Goal: Transaction & Acquisition: Purchase product/service

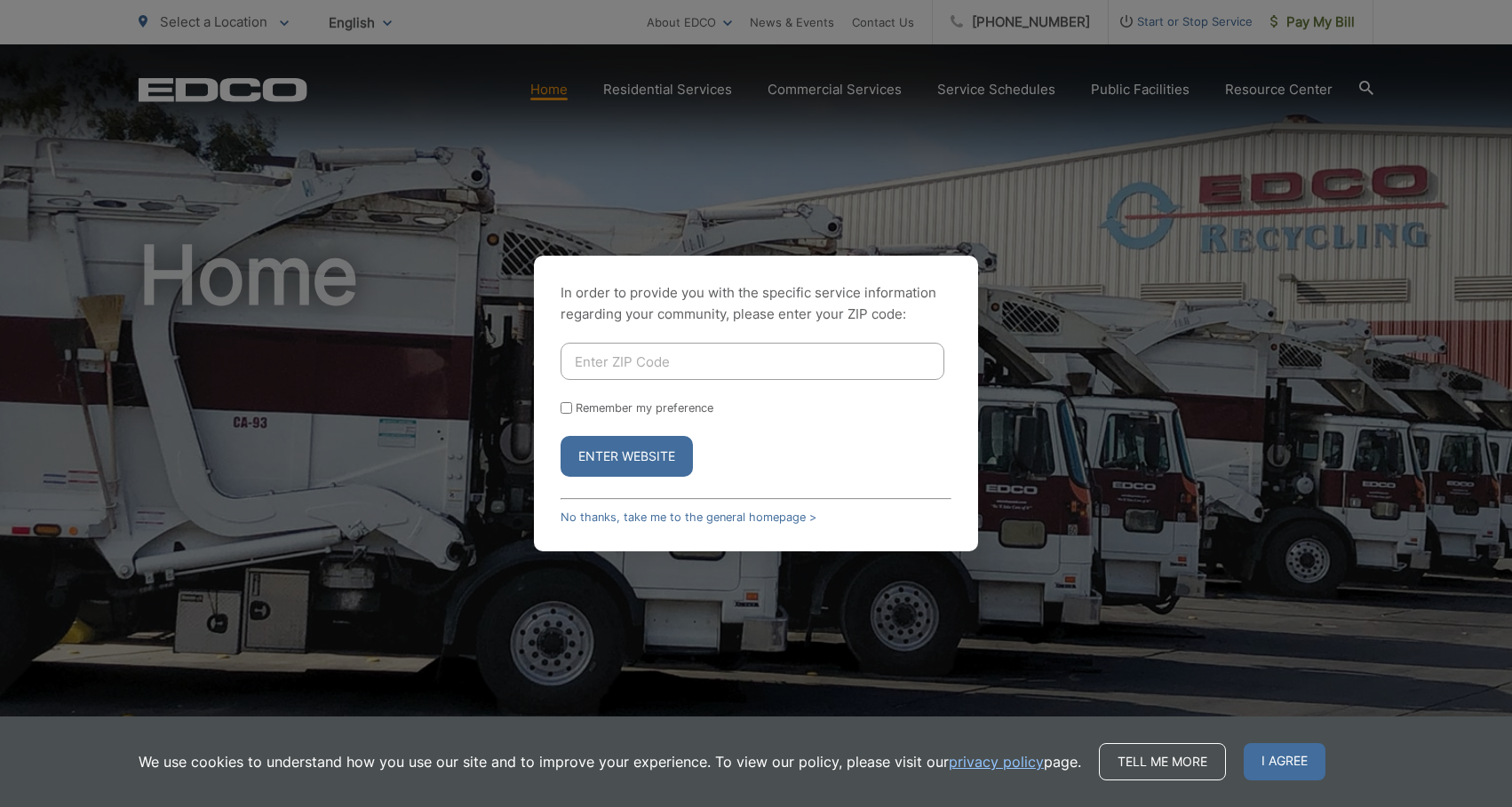
click at [756, 362] on input "Enter ZIP Code" at bounding box center [751, 361] width 383 height 37
type input "90503"
click at [560, 436] on button "Enter Website" at bounding box center [626, 455] width 133 height 41
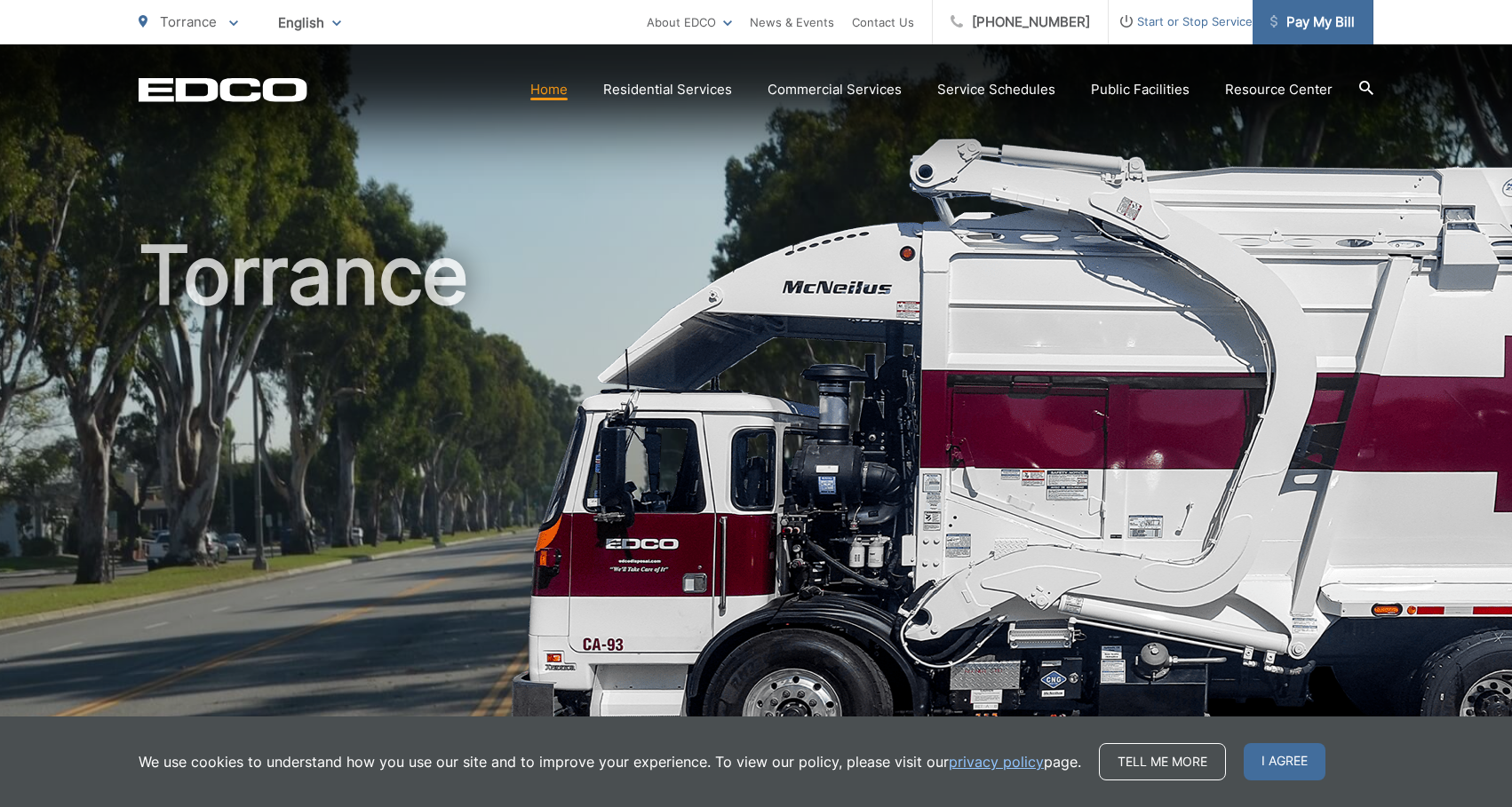
click at [1323, 21] on span "Pay My Bill" at bounding box center [1313, 23] width 85 height 22
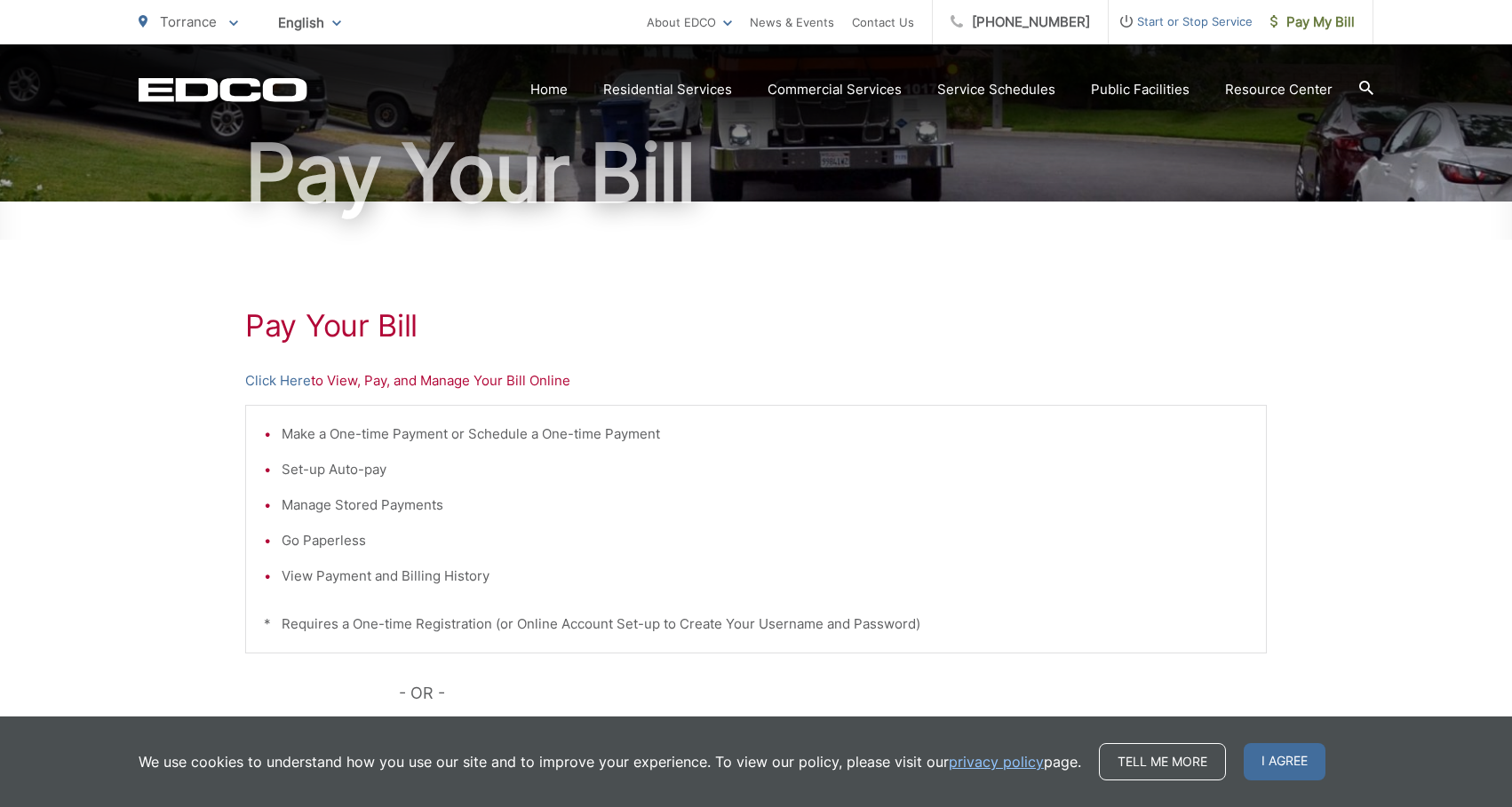
scroll to position [181, 0]
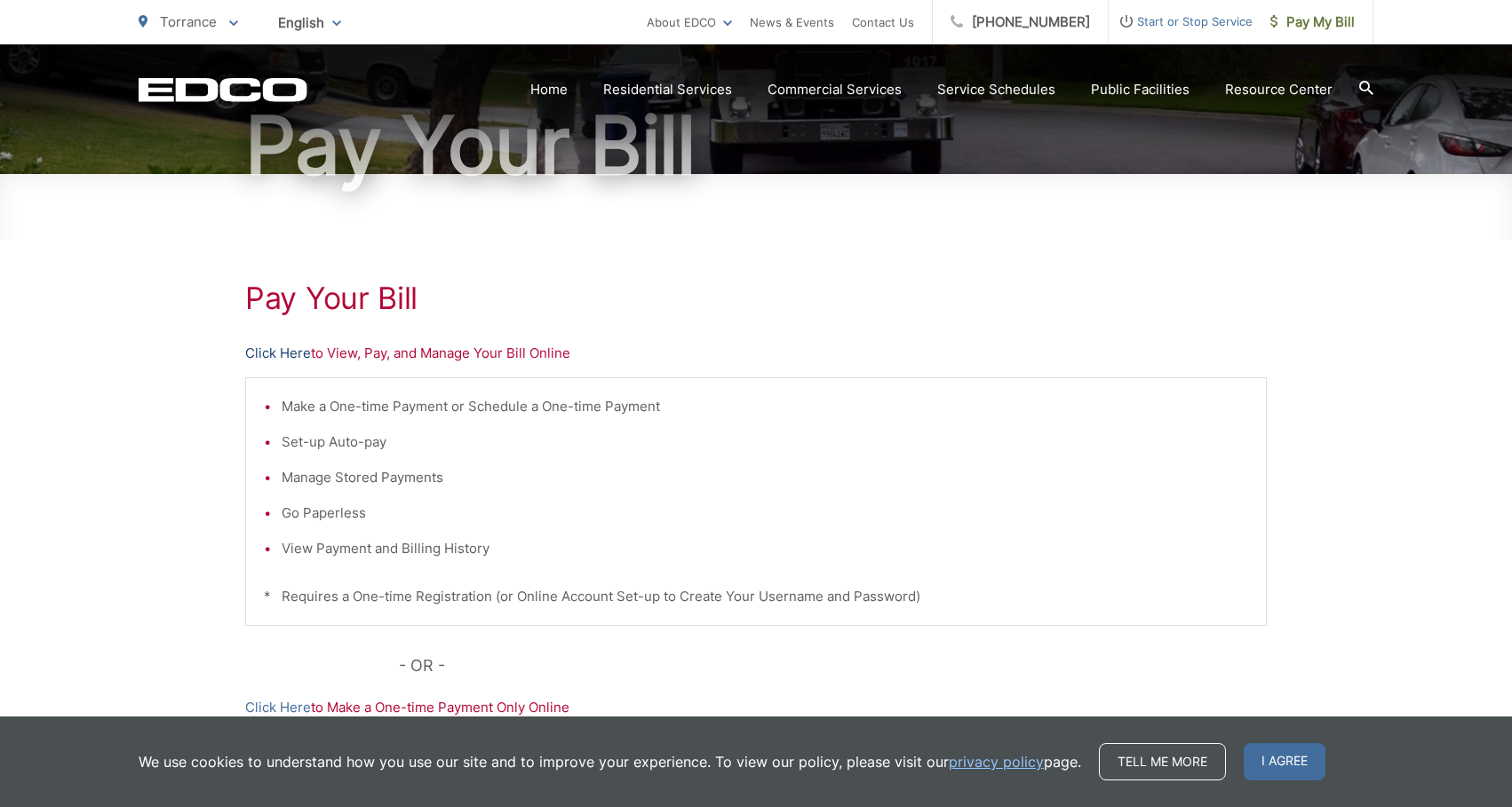
click at [293, 354] on link "Click Here" at bounding box center [278, 353] width 66 height 22
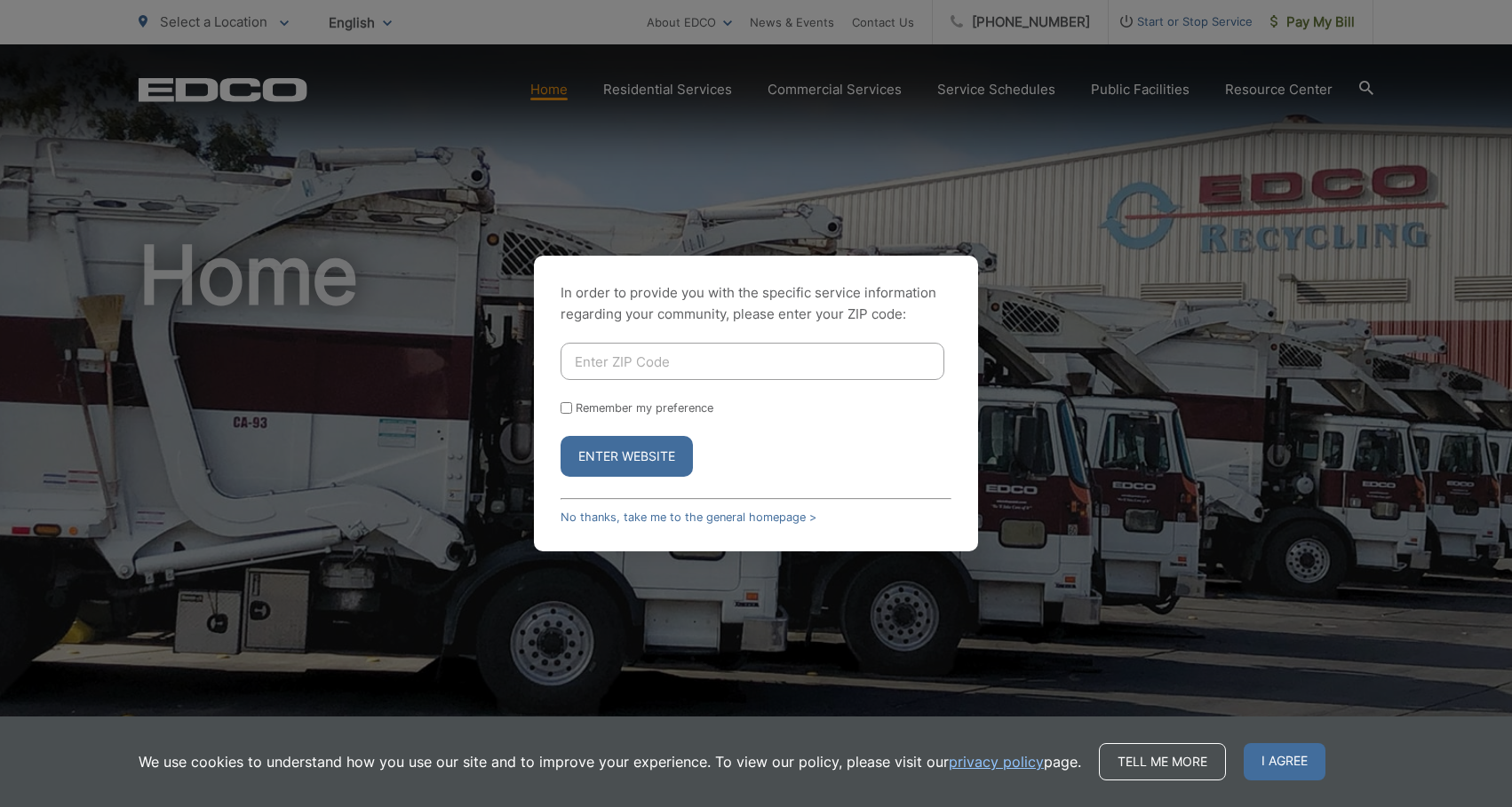
click at [644, 361] on input "Enter ZIP Code" at bounding box center [751, 361] width 383 height 37
type input "90245"
click at [646, 445] on button "Enter Website" at bounding box center [626, 455] width 133 height 41
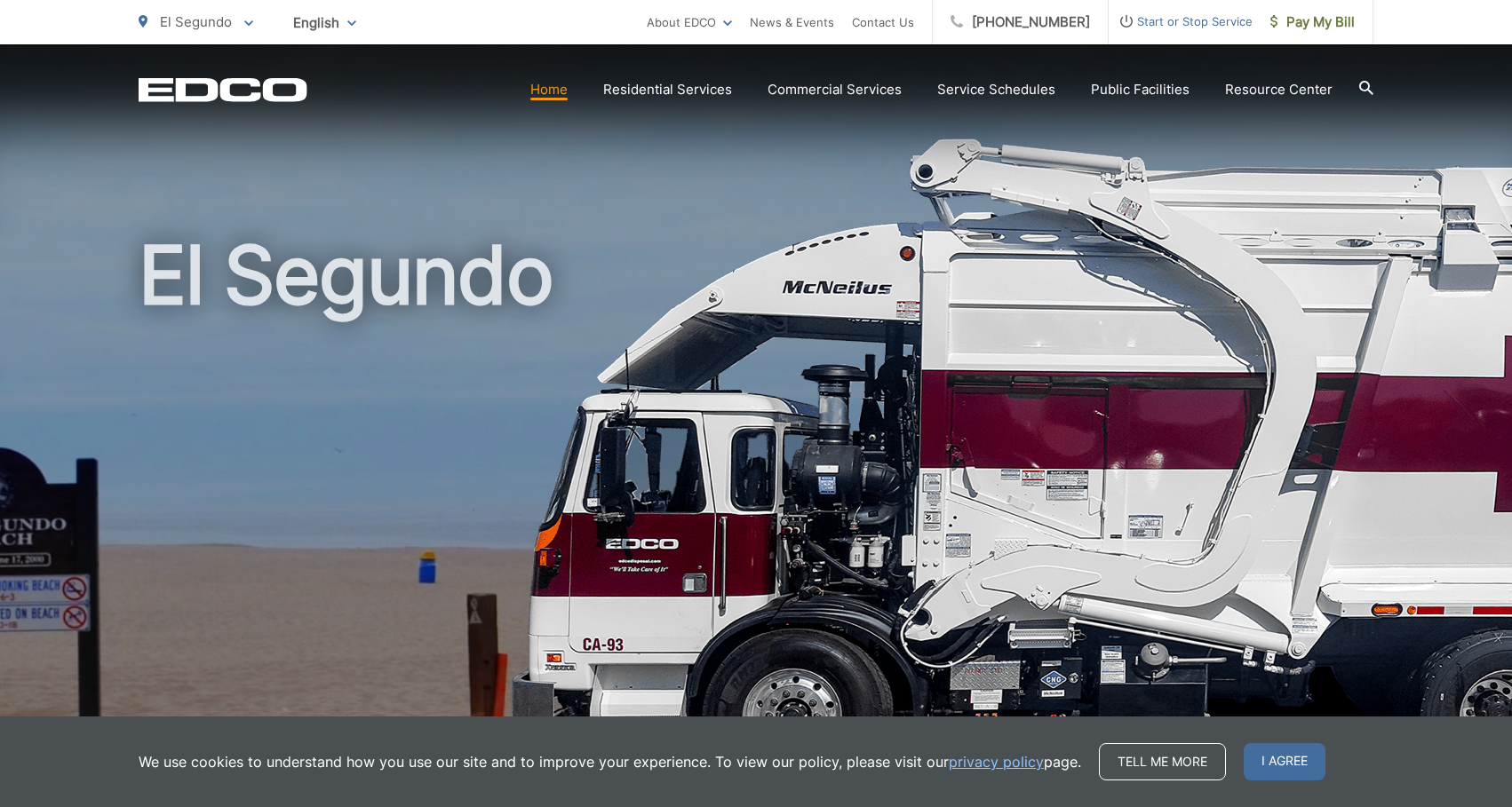
click at [1185, 24] on span "Start or Stop Service" at bounding box center [1181, 22] width 144 height 22
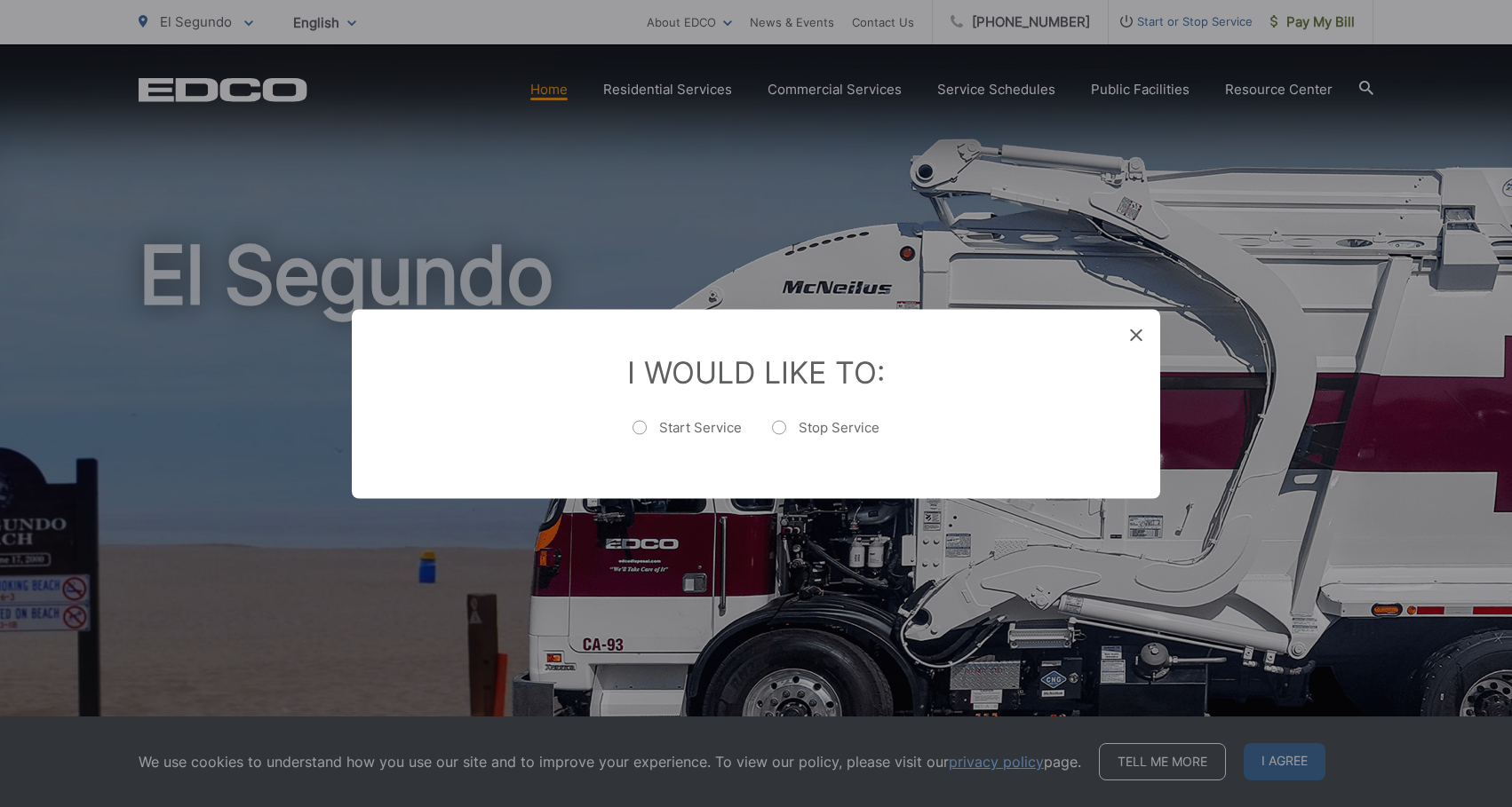
click at [1138, 334] on icon at bounding box center [1136, 335] width 13 height 13
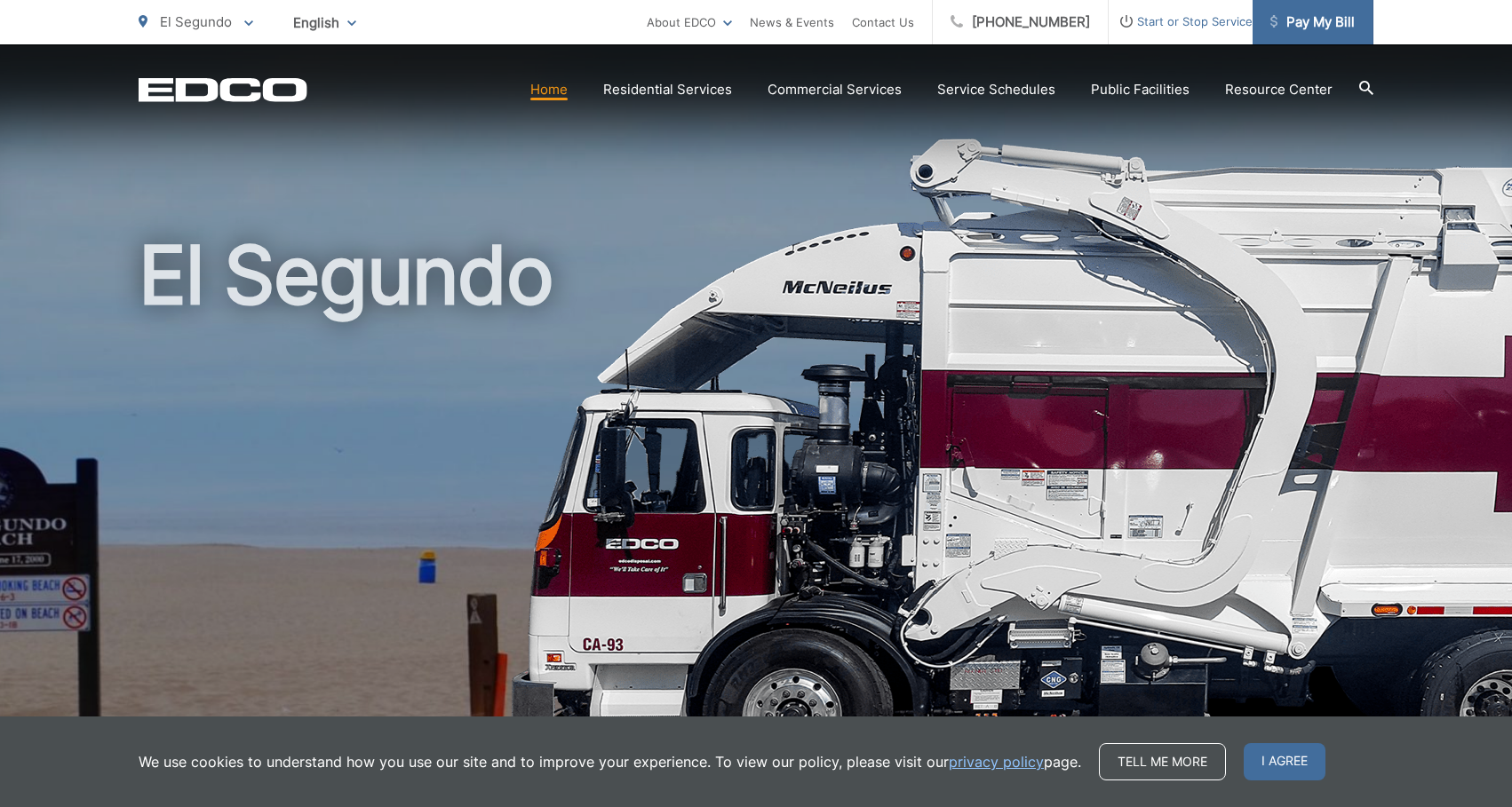
click at [1300, 22] on span "Pay My Bill" at bounding box center [1313, 23] width 85 height 22
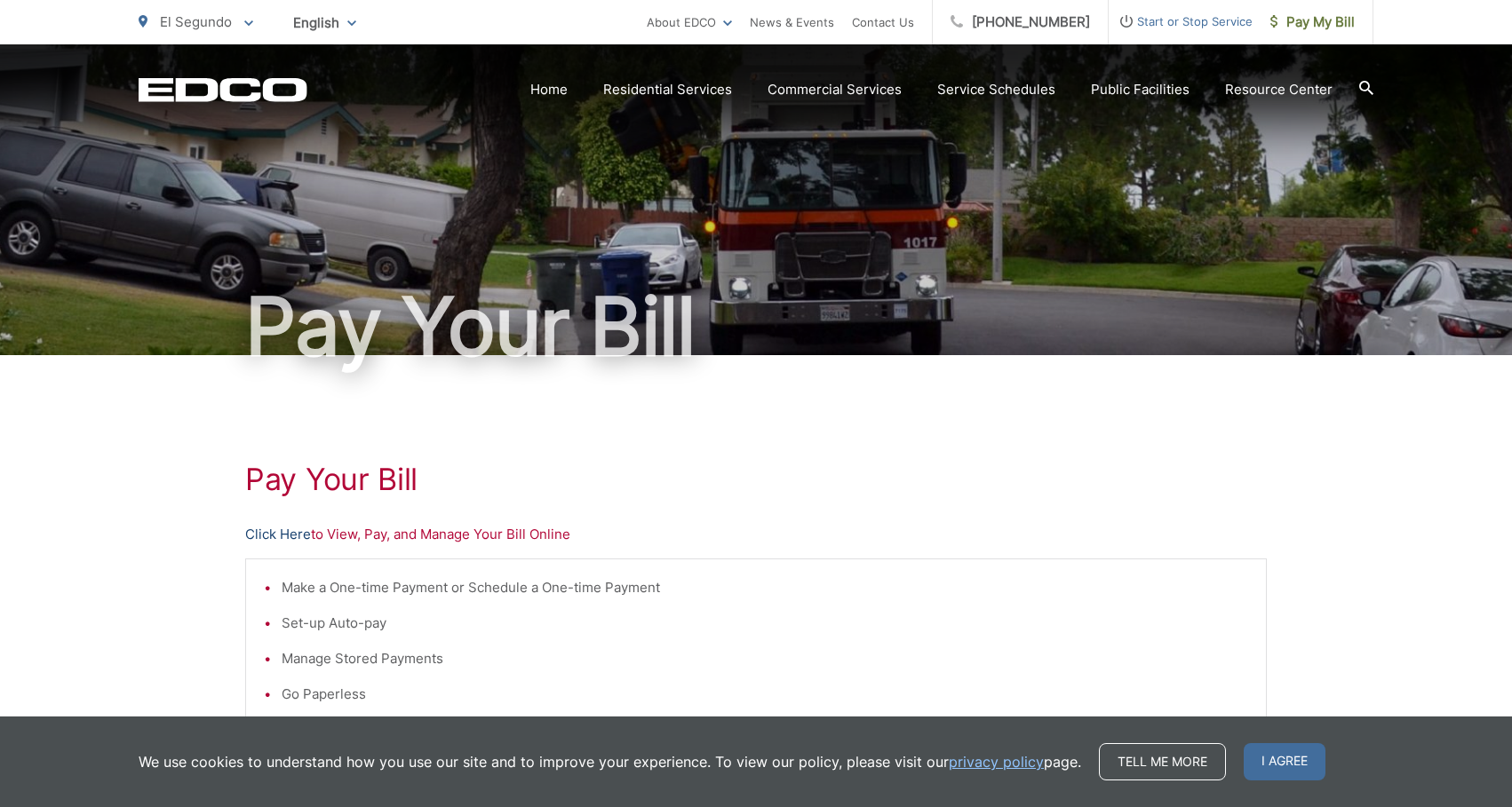
click at [296, 539] on link "Click Here" at bounding box center [278, 535] width 66 height 22
